Goal: Task Accomplishment & Management: Manage account settings

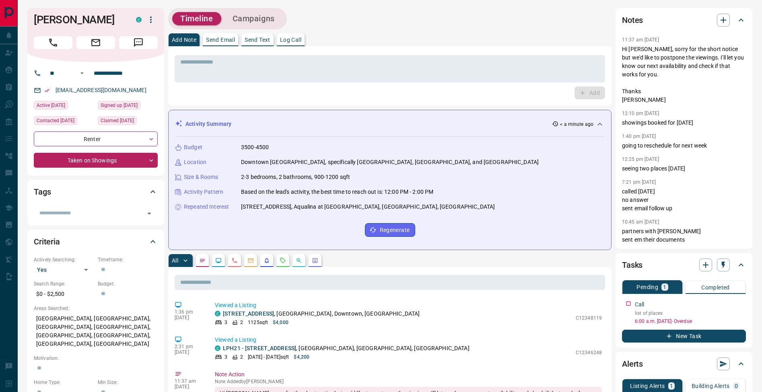
scroll to position [53, 0]
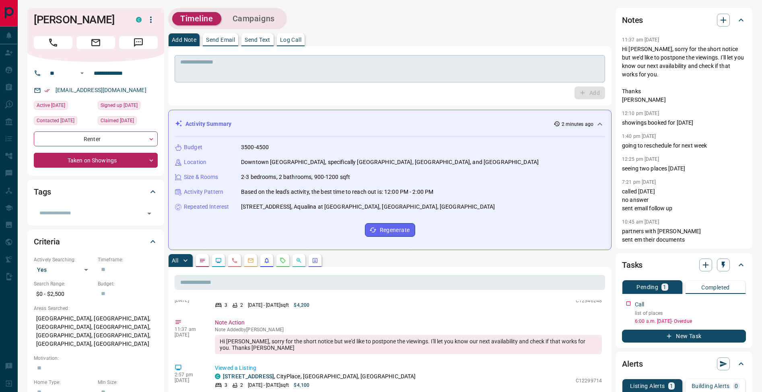
click at [262, 67] on textarea at bounding box center [389, 69] width 419 height 21
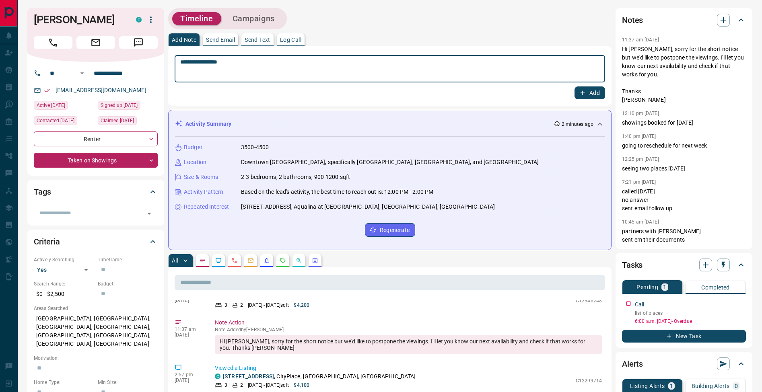
type textarea "**********"
click at [603, 93] on button "Add" at bounding box center [589, 92] width 31 height 13
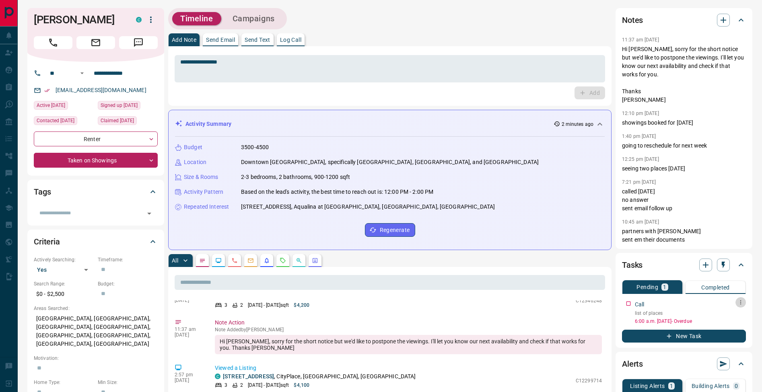
click at [743, 303] on icon "button" at bounding box center [740, 302] width 6 height 6
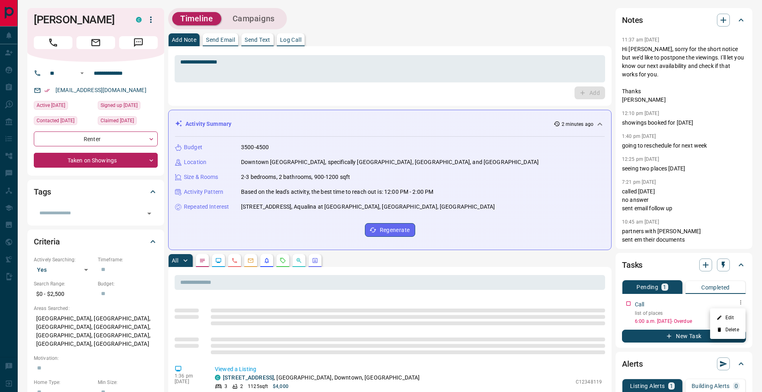
click at [732, 321] on li "Edit" at bounding box center [727, 318] width 35 height 12
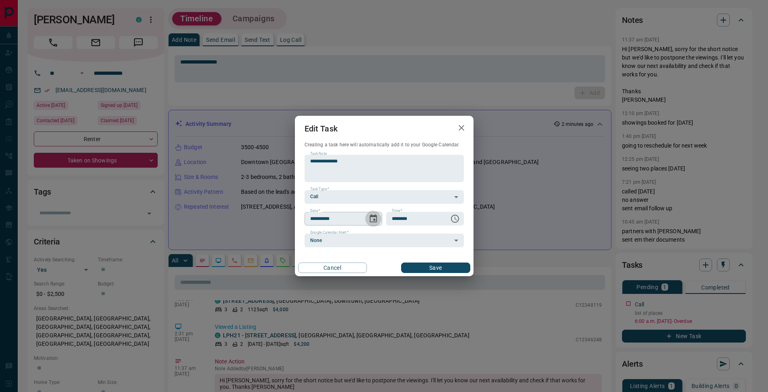
click at [370, 217] on icon "Choose date, selected date is Aug 18, 2025" at bounding box center [373, 218] width 7 height 8
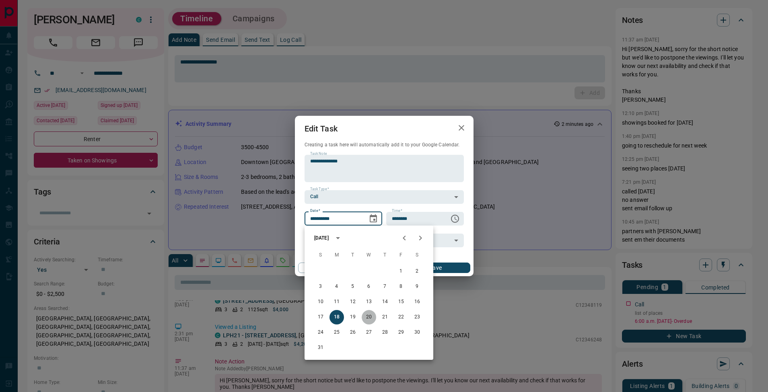
click at [371, 317] on button "20" at bounding box center [369, 317] width 14 height 14
type input "**********"
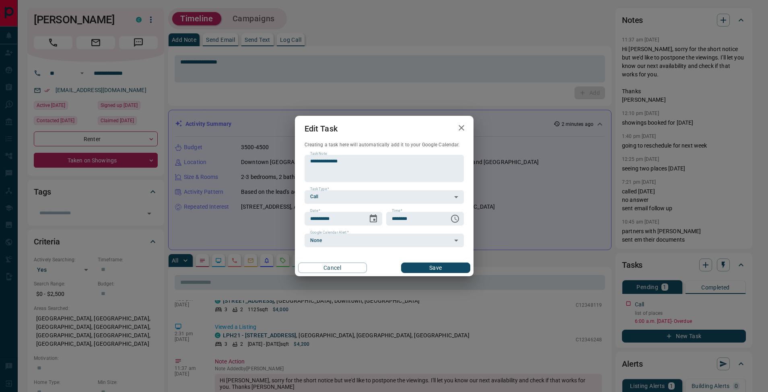
click at [437, 261] on div "Cancel Save" at bounding box center [384, 267] width 179 height 17
click at [437, 265] on button "Save" at bounding box center [435, 268] width 69 height 10
